Goal: Information Seeking & Learning: Understand process/instructions

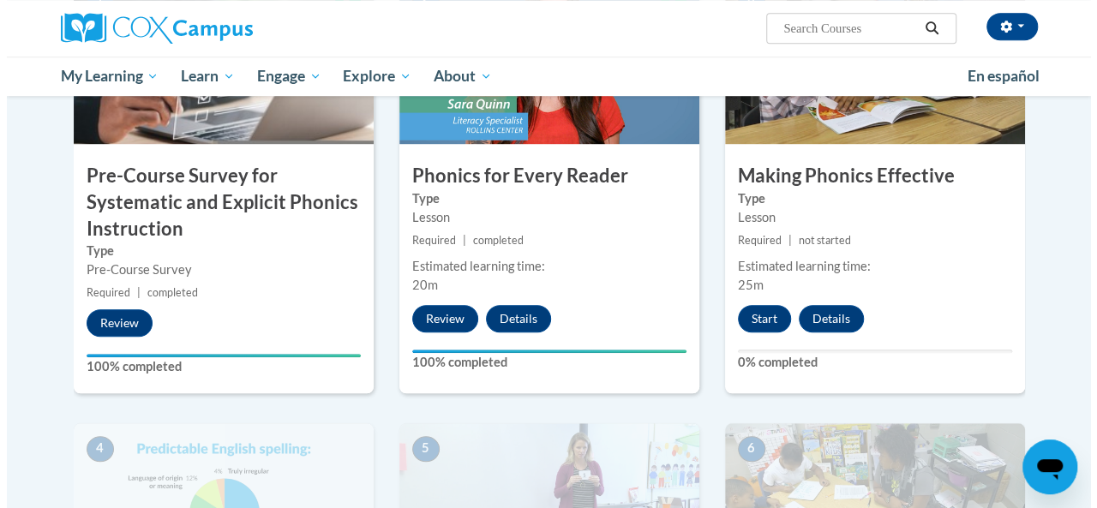
scroll to position [562, 0]
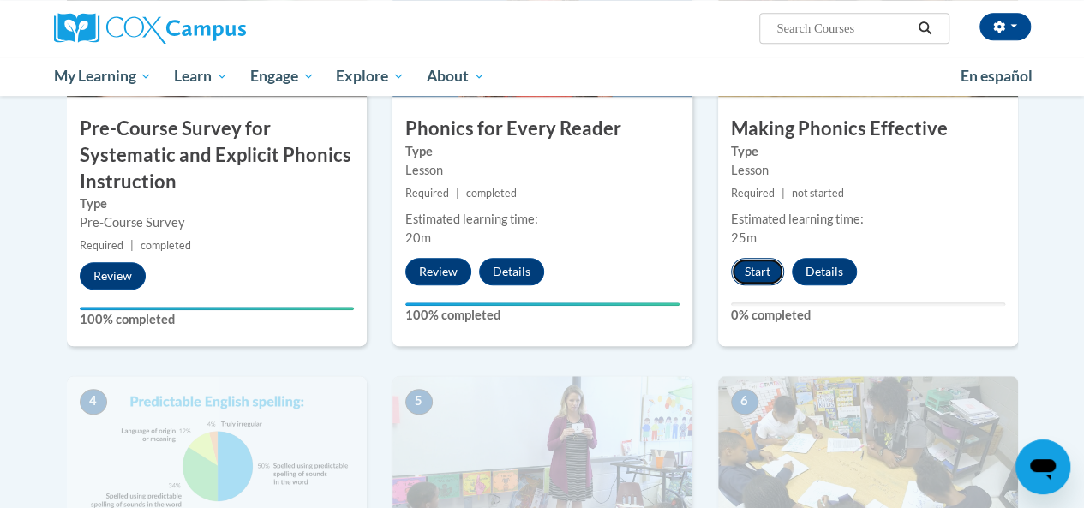
click at [757, 277] on button "Start" at bounding box center [757, 271] width 53 height 27
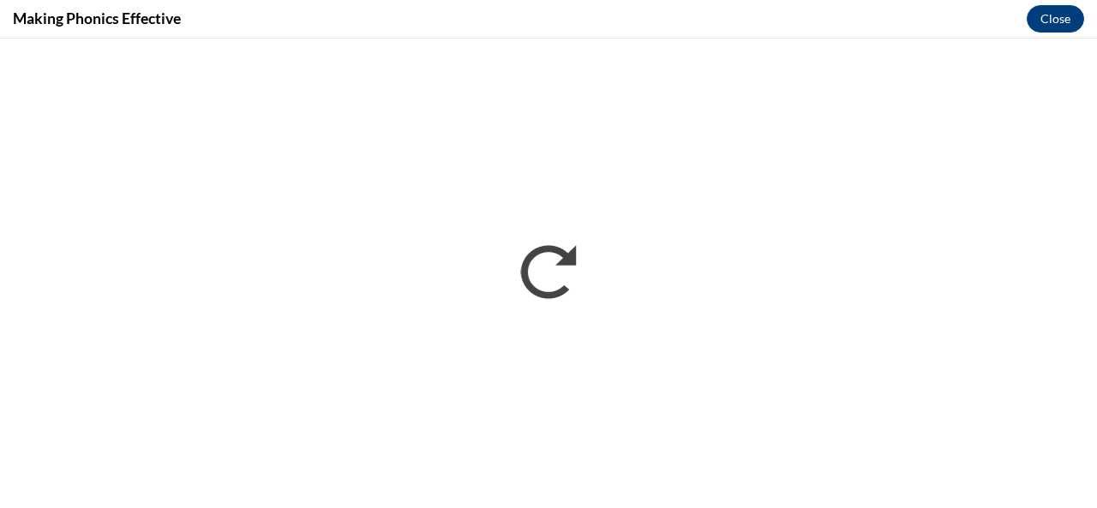
scroll to position [0, 0]
